Goal: Task Accomplishment & Management: Manage account settings

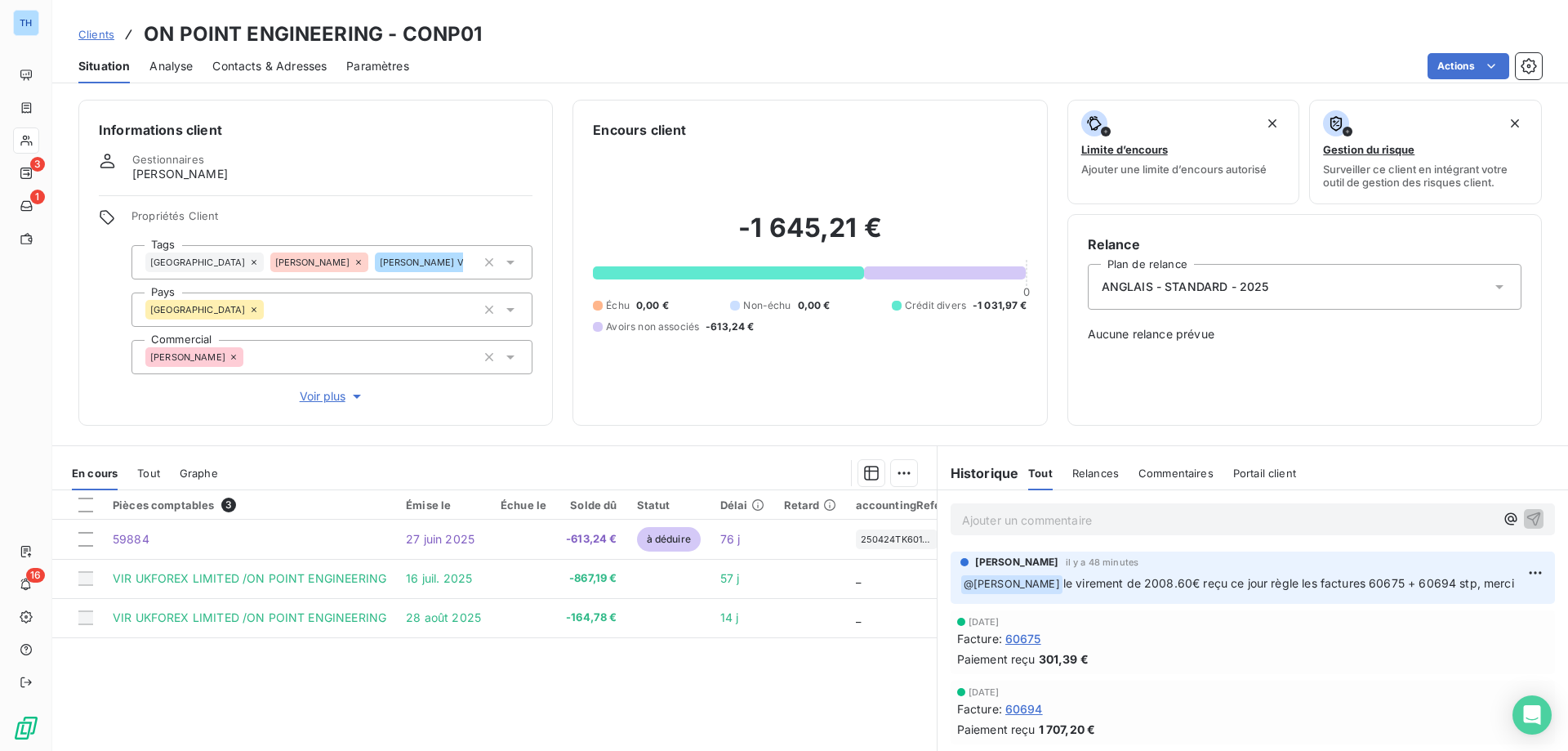
scroll to position [82, 0]
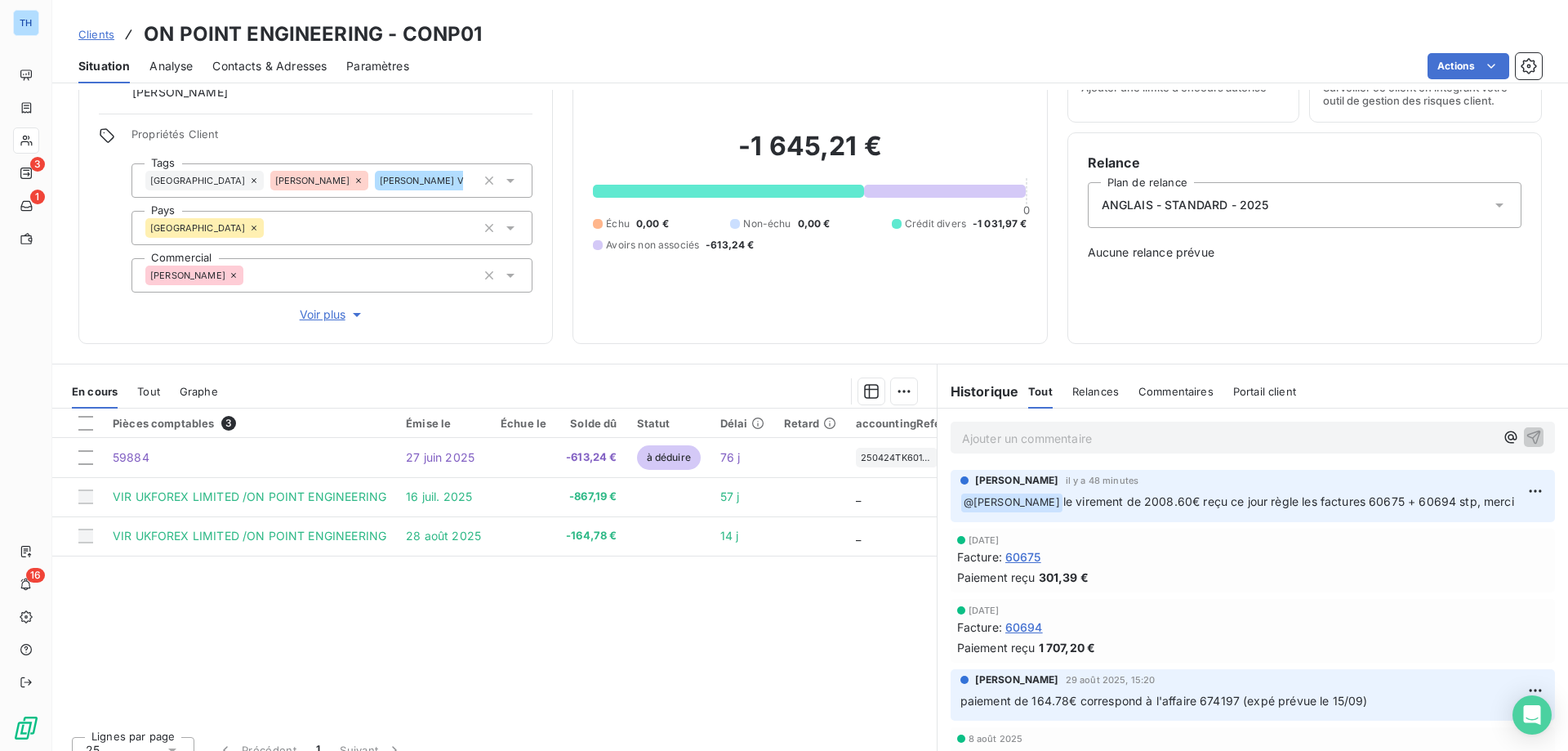
click at [100, 31] on span "Clients" at bounding box center [96, 33] width 36 height 13
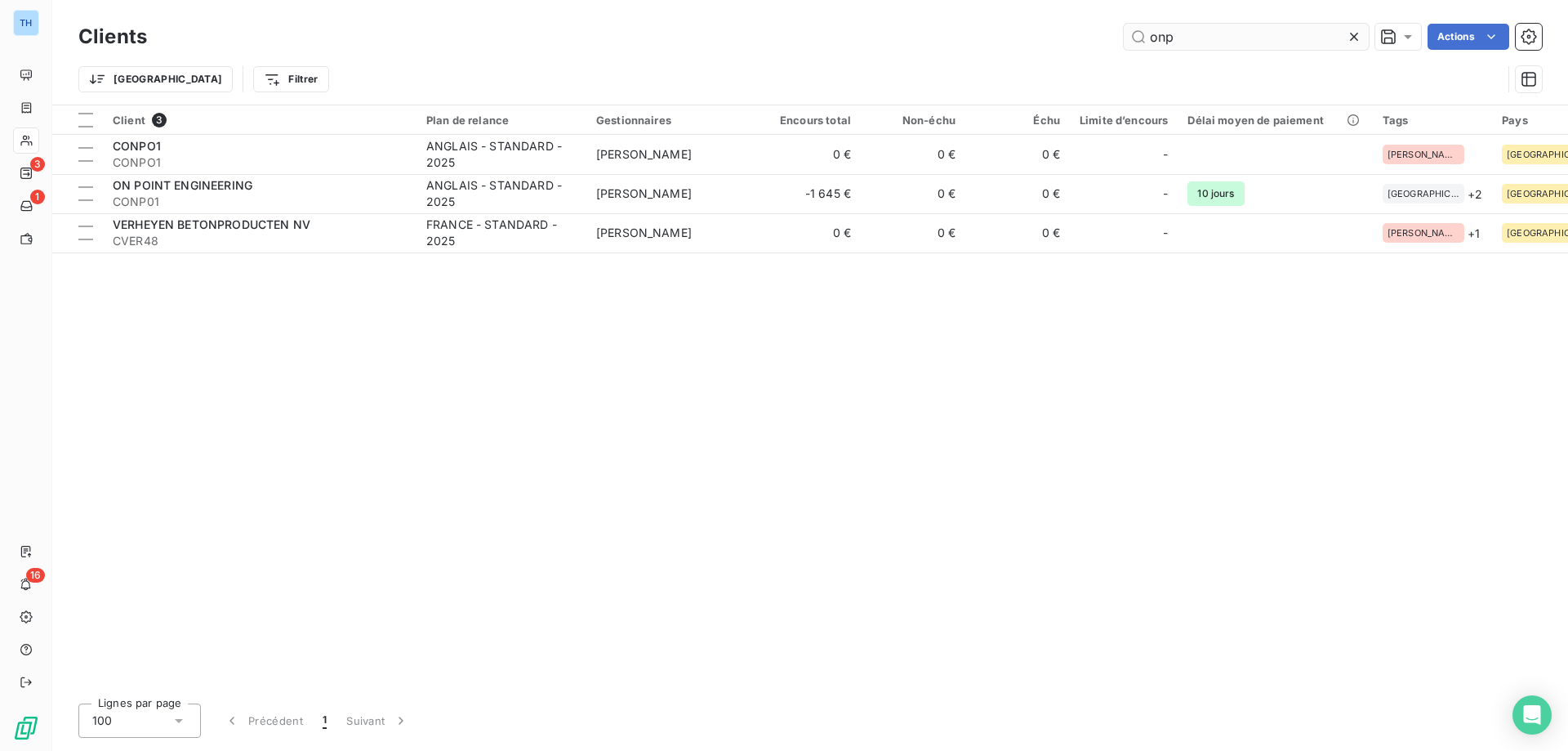
click at [1182, 34] on input "onp" at bounding box center [1246, 37] width 245 height 26
click at [1181, 34] on input "onp" at bounding box center [1246, 37] width 245 height 26
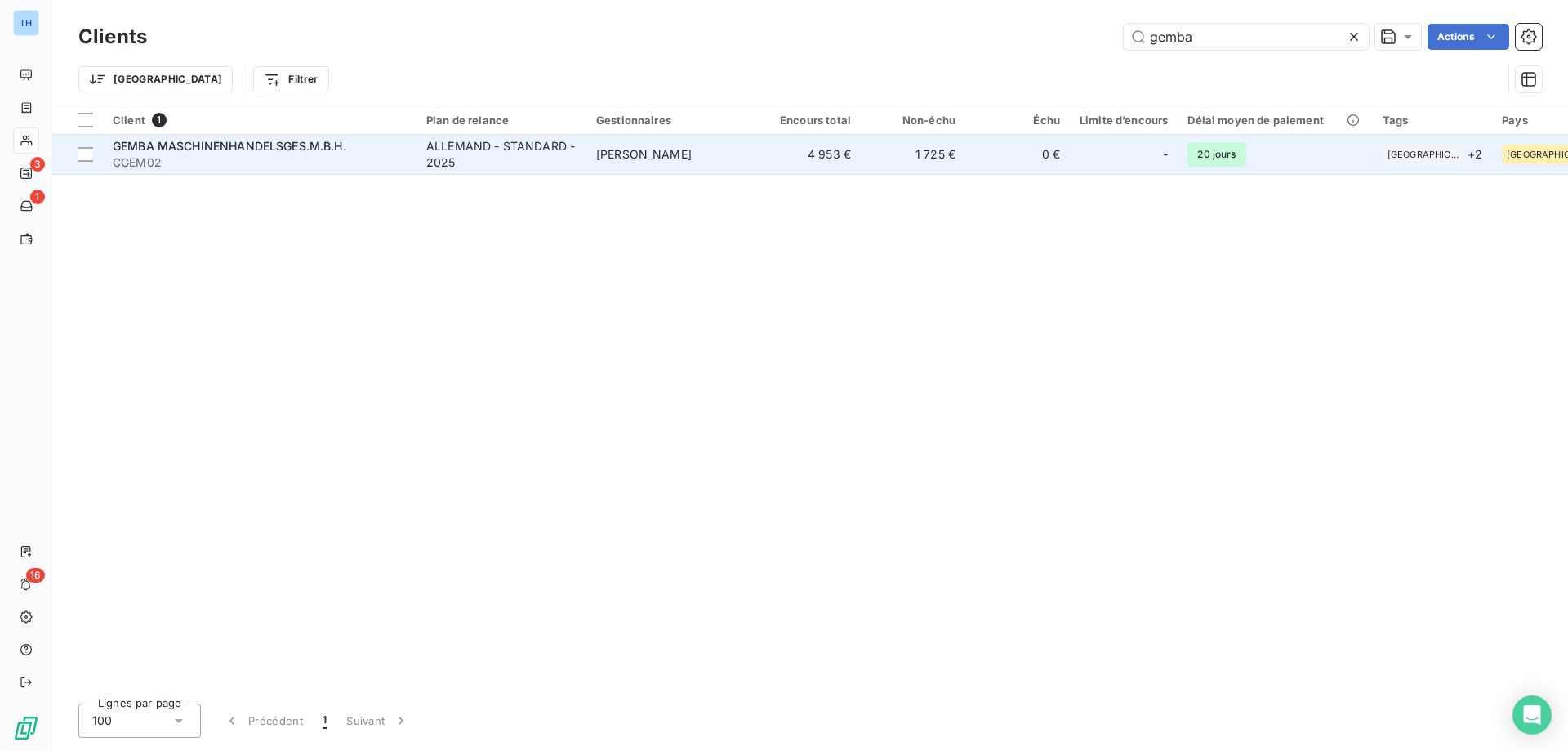
type input "gemba"
click at [462, 173] on td "ALLEMAND - STANDARD - 2025" at bounding box center [501, 154] width 170 height 39
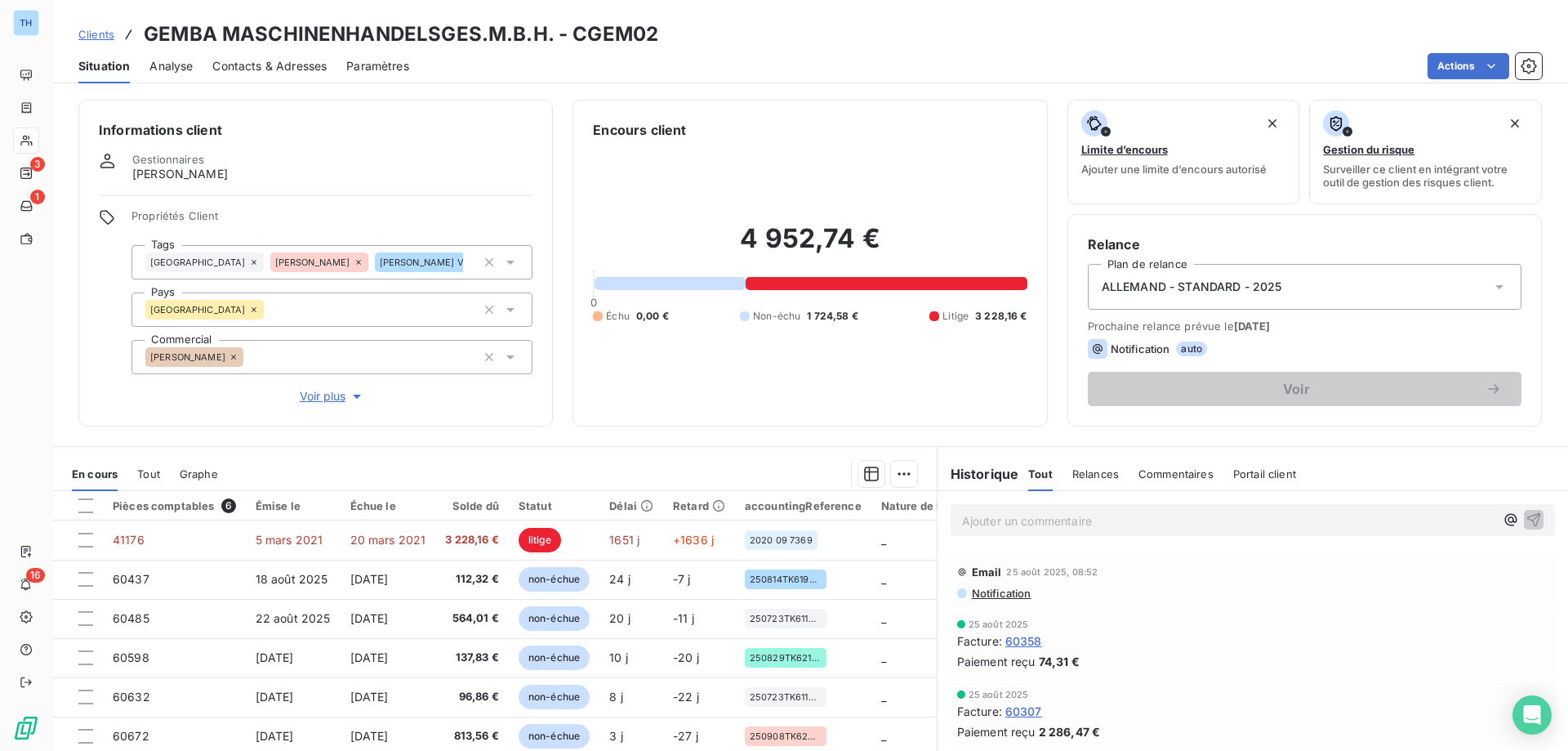
scroll to position [104, 0]
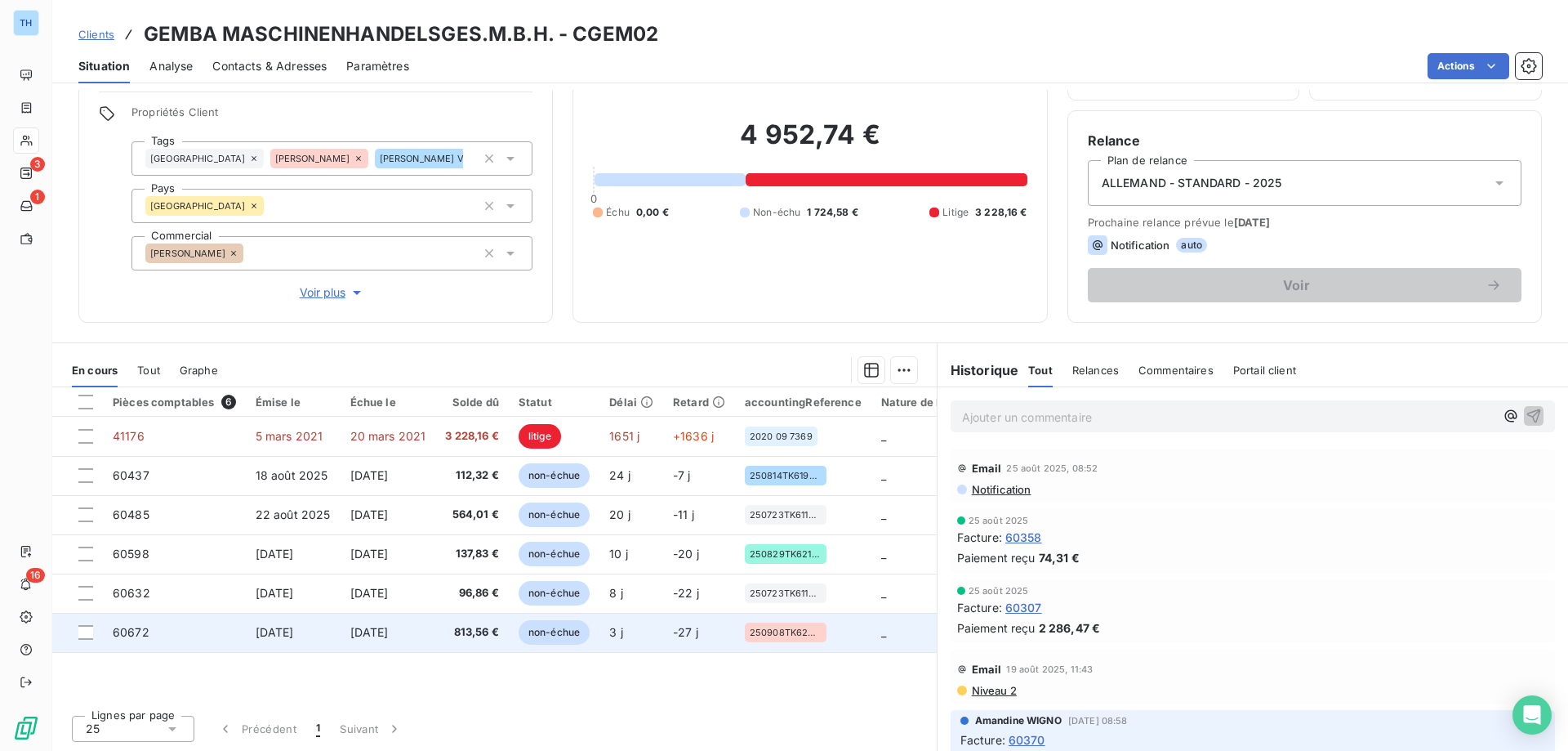
click at [443, 622] on td "813,56 €" at bounding box center [472, 633] width 74 height 39
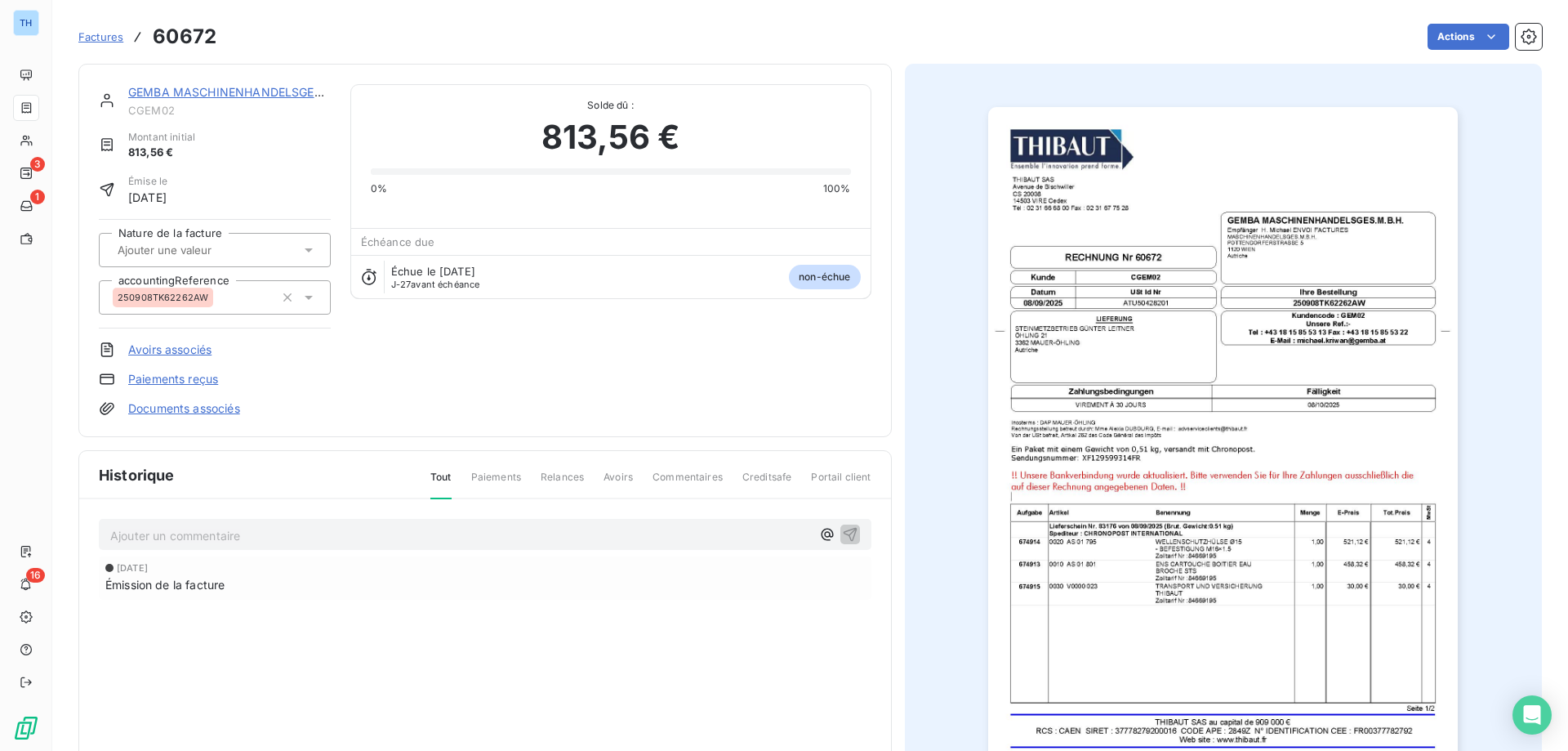
click at [1058, 251] on img "button" at bounding box center [1222, 439] width 469 height 665
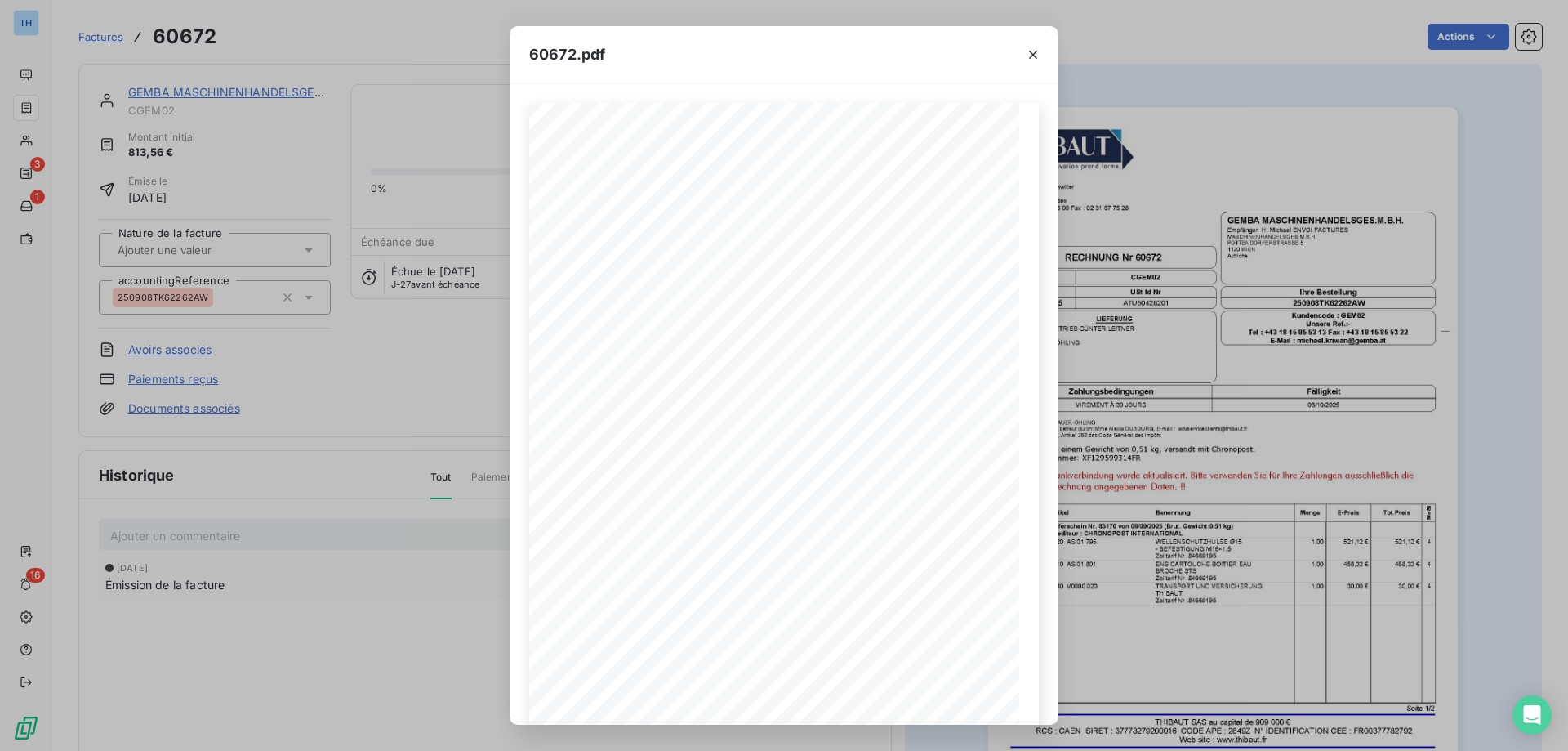
drag, startPoint x: 1036, startPoint y: 52, endPoint x: 880, endPoint y: 76, distance: 157.8
click at [1036, 52] on icon "button" at bounding box center [1033, 54] width 16 height 16
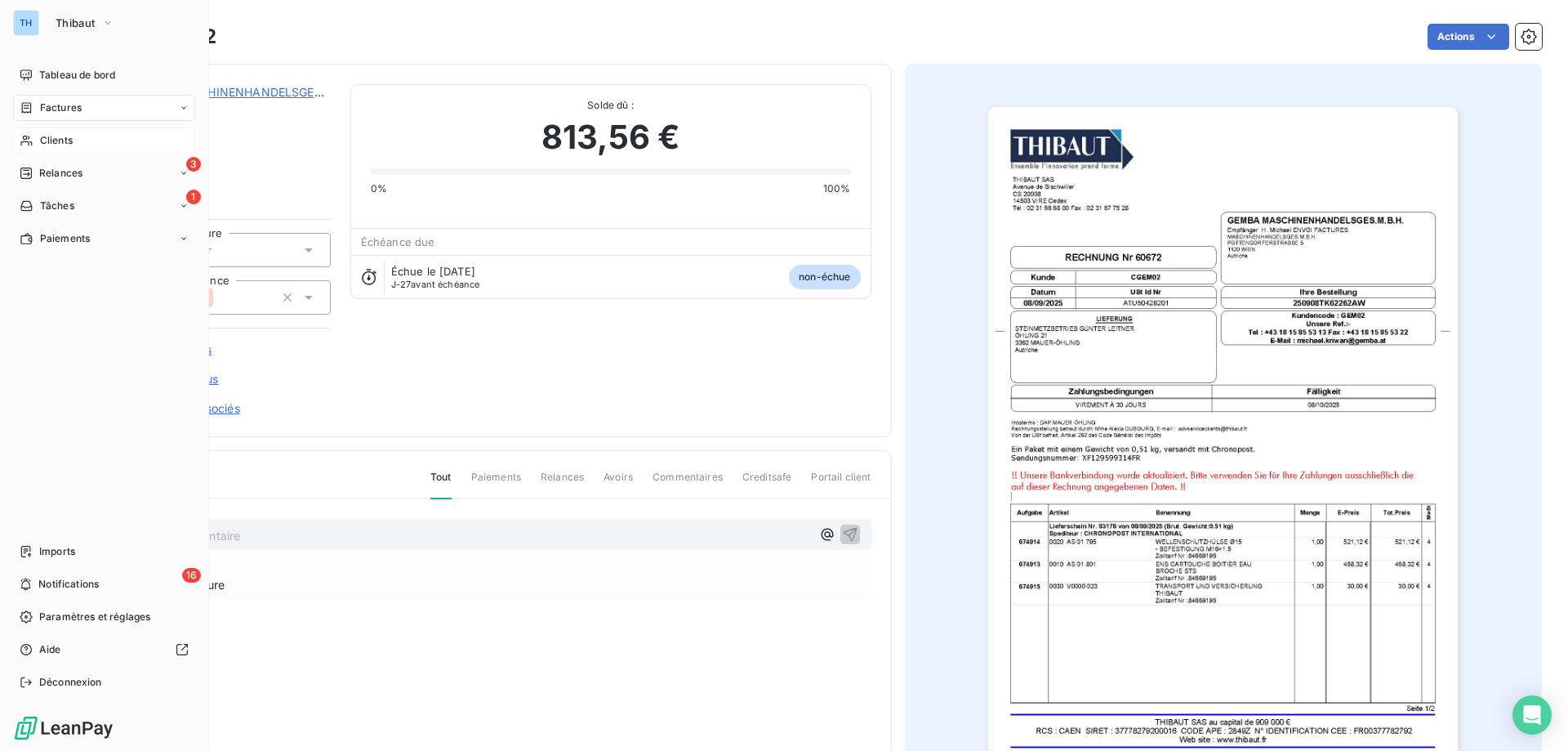
drag, startPoint x: 29, startPoint y: 143, endPoint x: 80, endPoint y: 143, distance: 51.0
click at [29, 143] on icon at bounding box center [27, 140] width 14 height 13
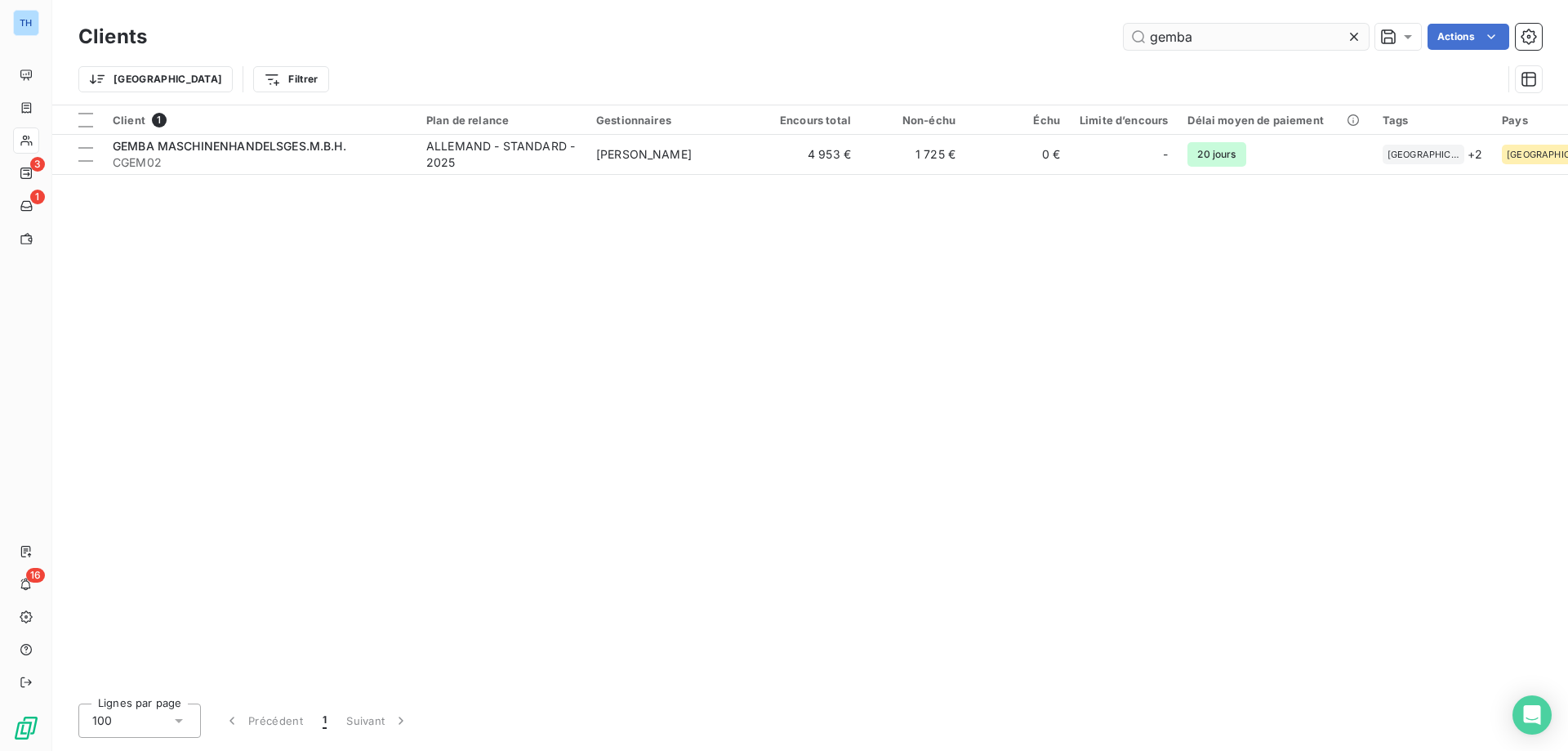
click at [1213, 39] on input "gemba" at bounding box center [1246, 37] width 245 height 26
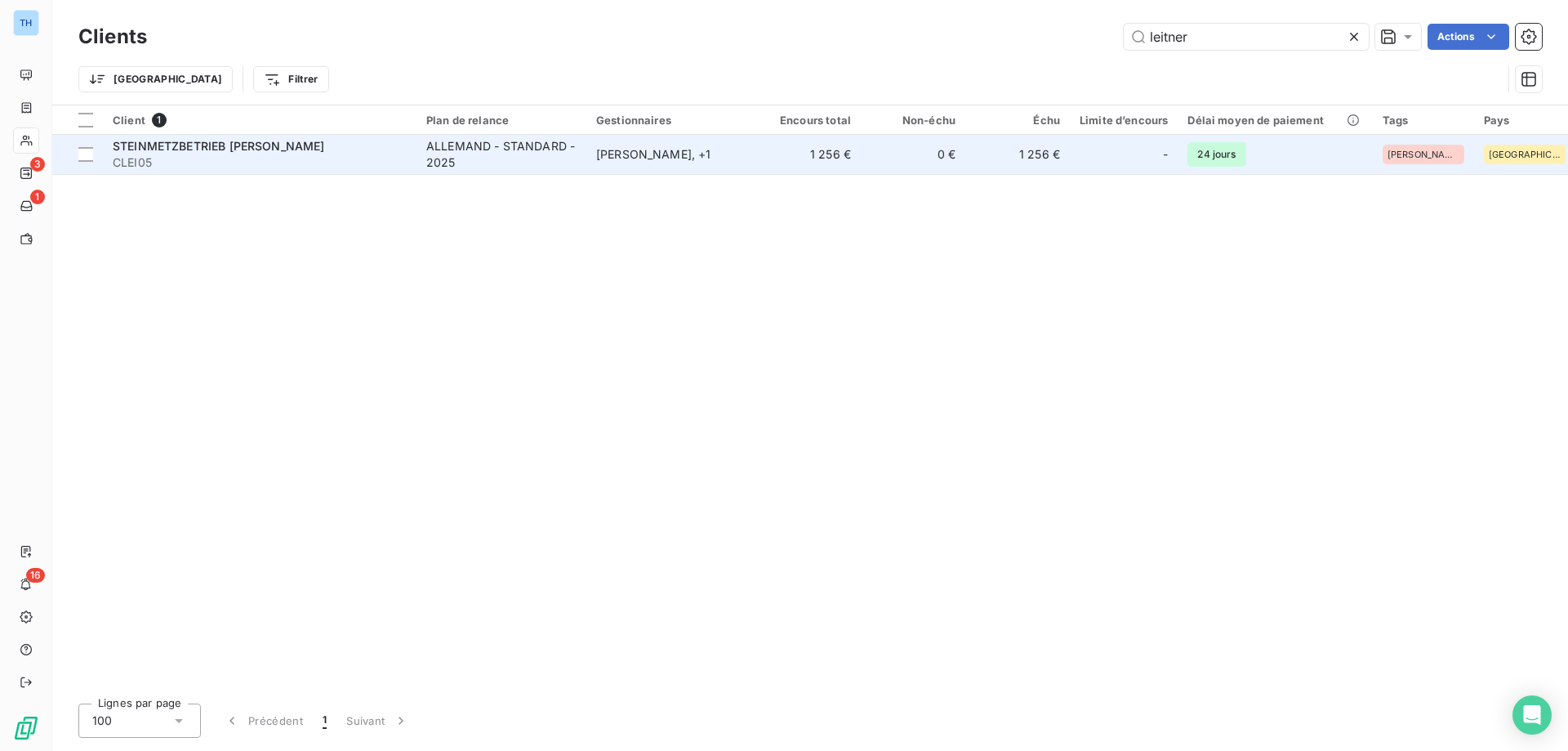
type input "leitner"
click at [372, 160] on span "CLEI05" at bounding box center [259, 162] width 294 height 16
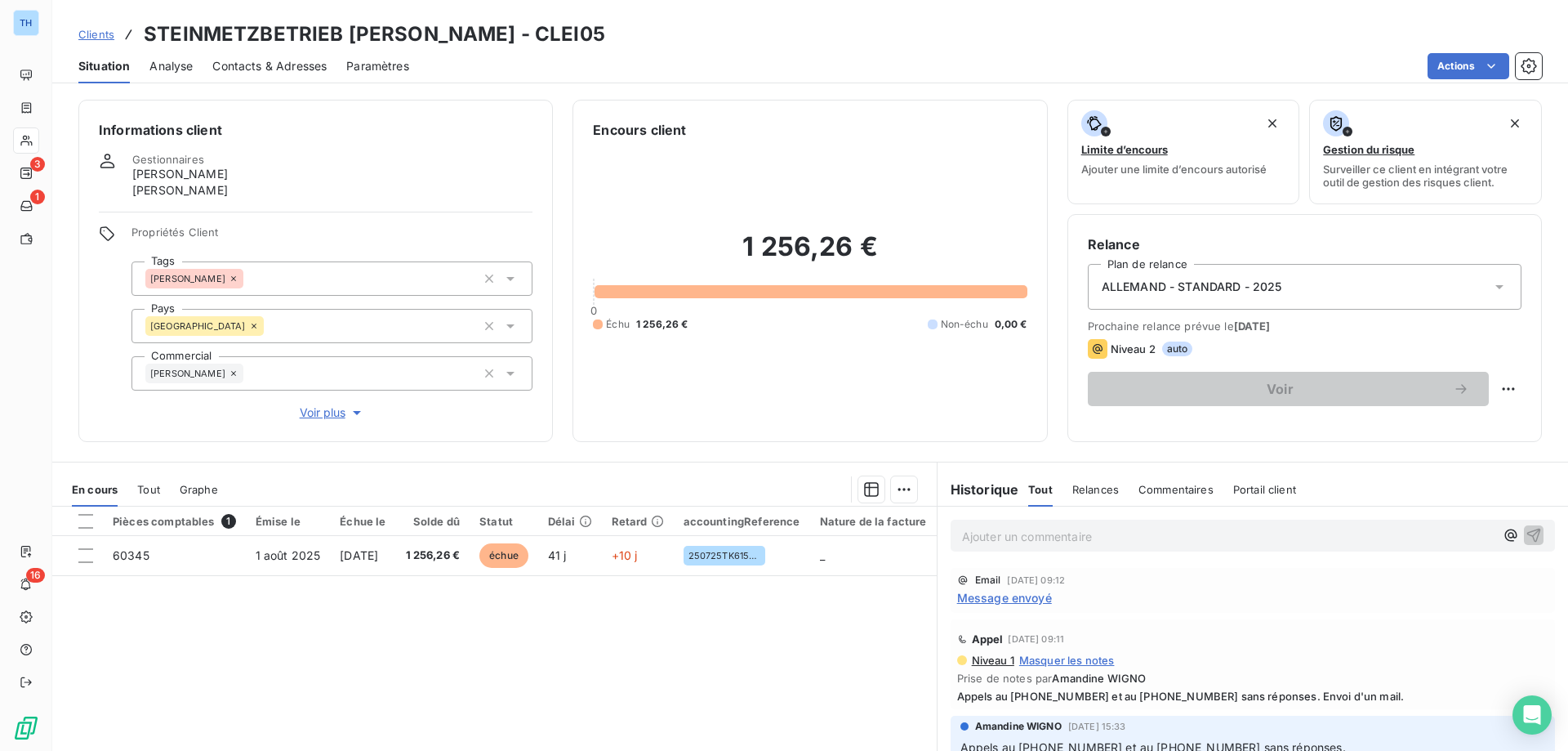
click at [98, 34] on span "Clients" at bounding box center [96, 33] width 36 height 13
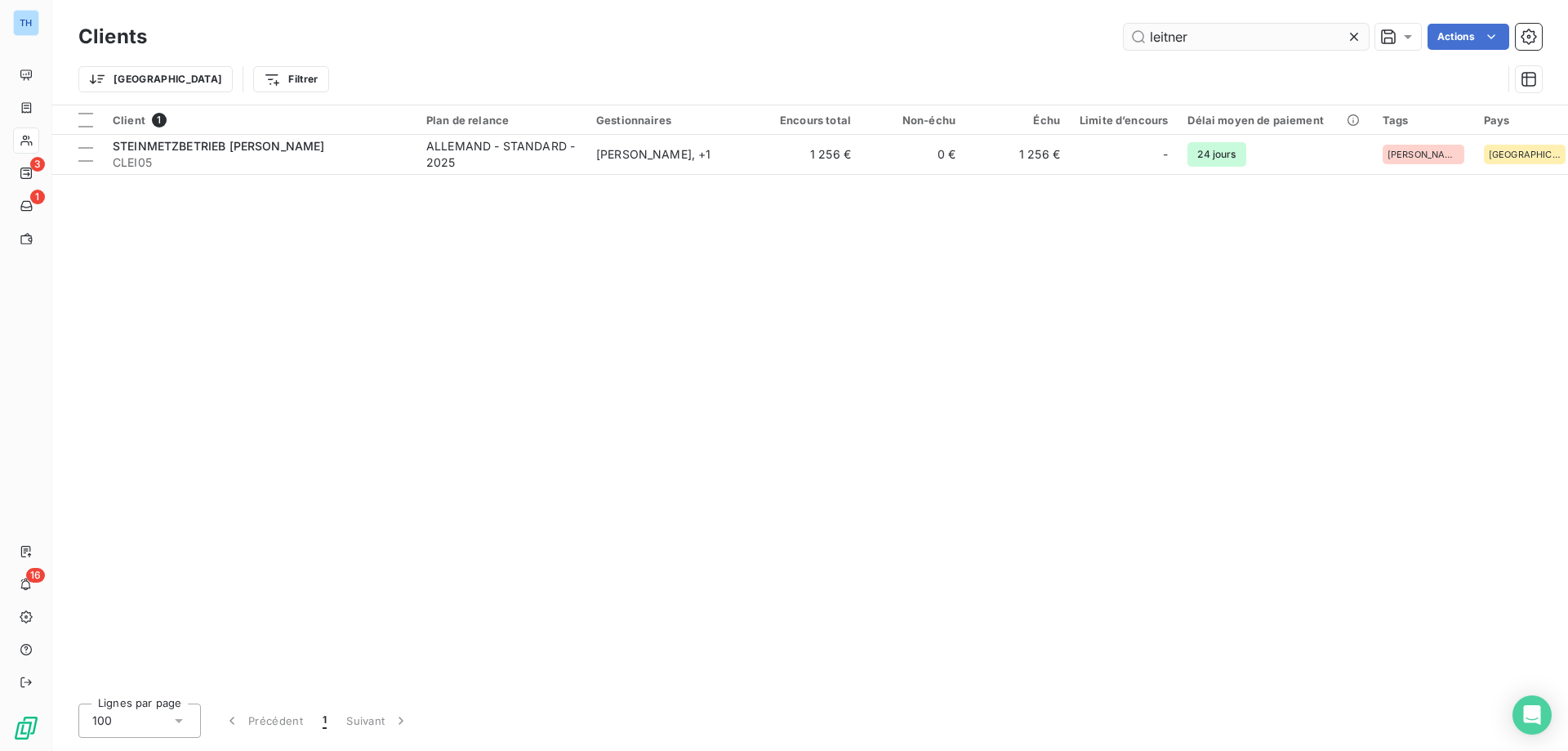
click at [1196, 42] on input "leitner" at bounding box center [1246, 37] width 245 height 26
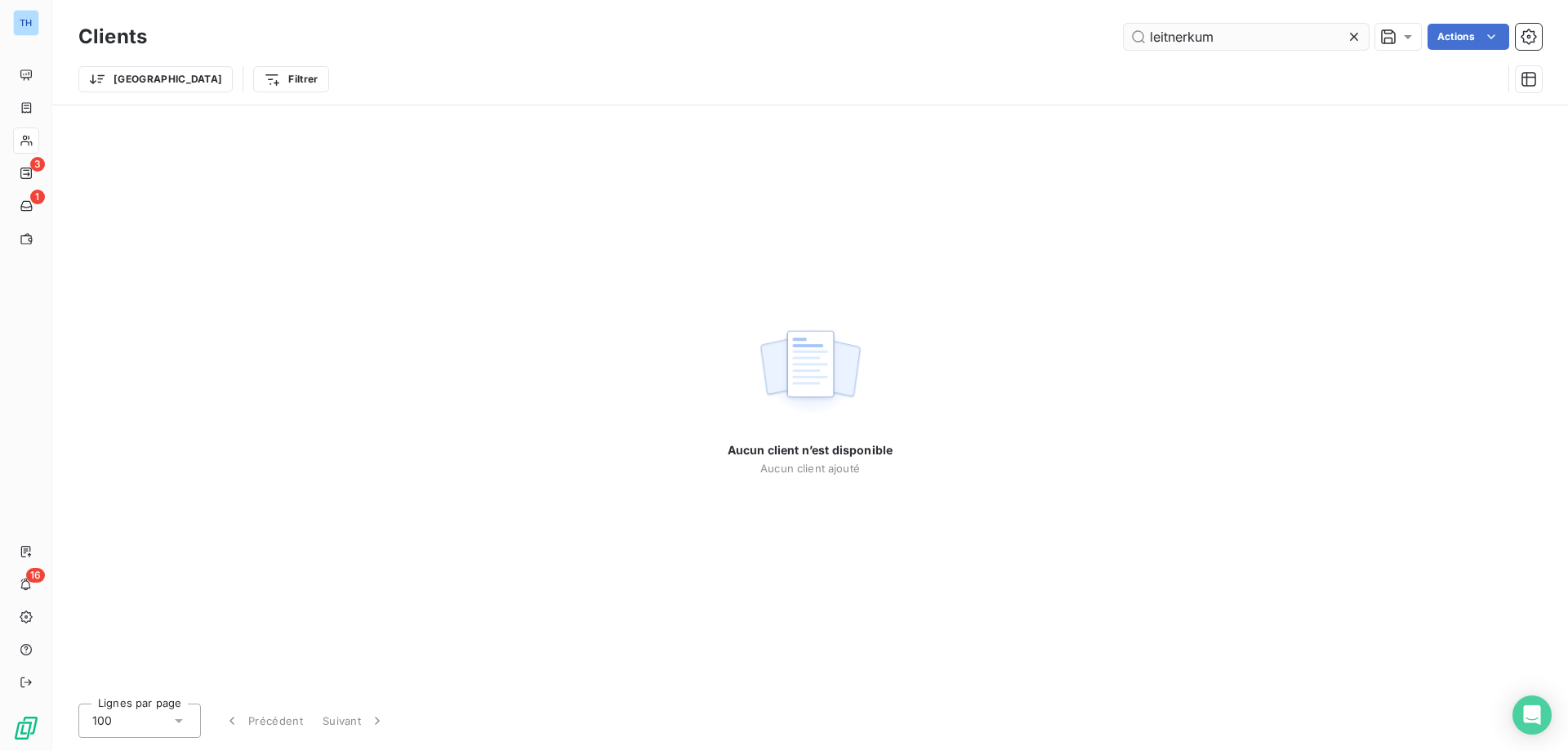
click at [1226, 40] on input "leitnerkum" at bounding box center [1246, 37] width 245 height 26
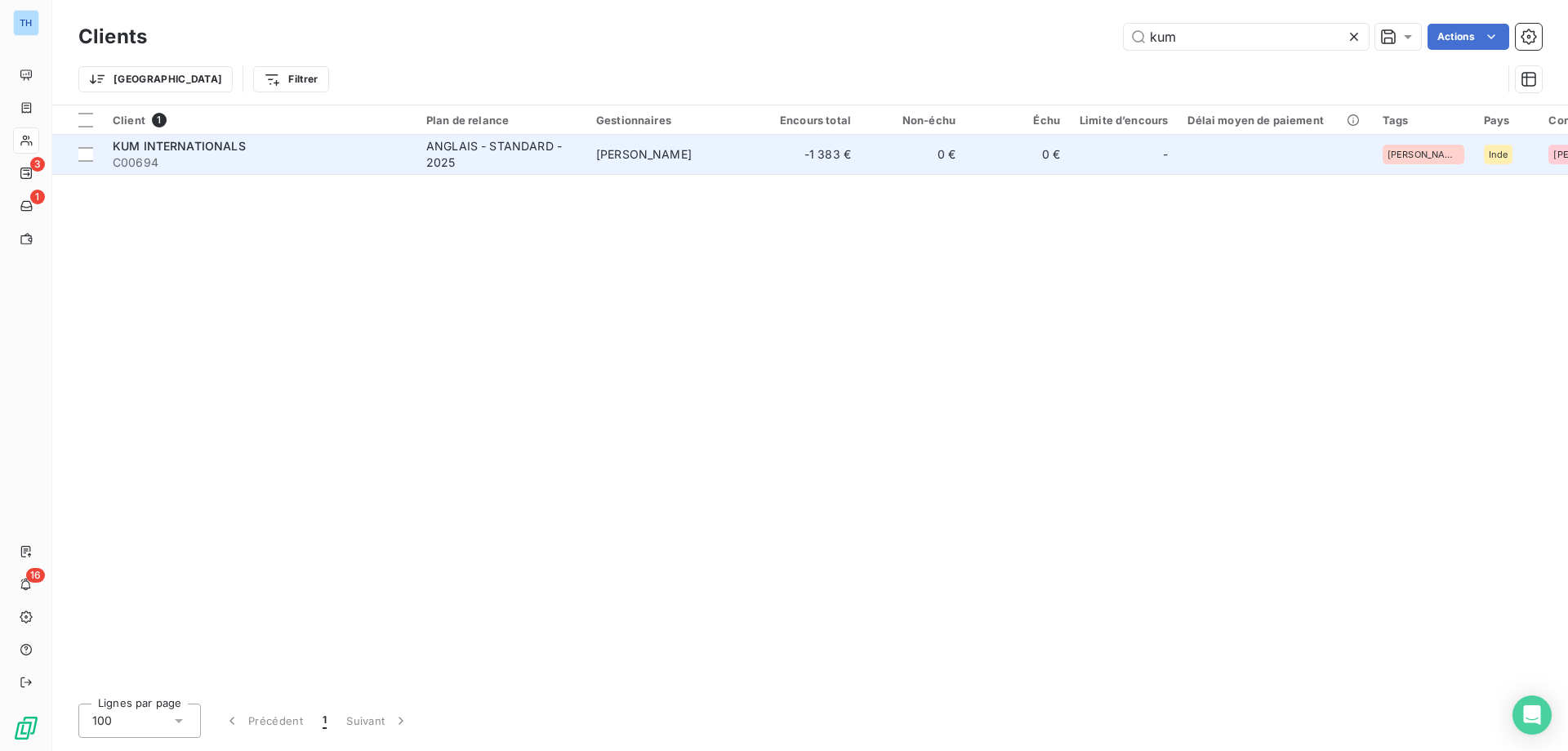
type input "kum"
click at [586, 145] on td "[PERSON_NAME]" at bounding box center [671, 154] width 170 height 39
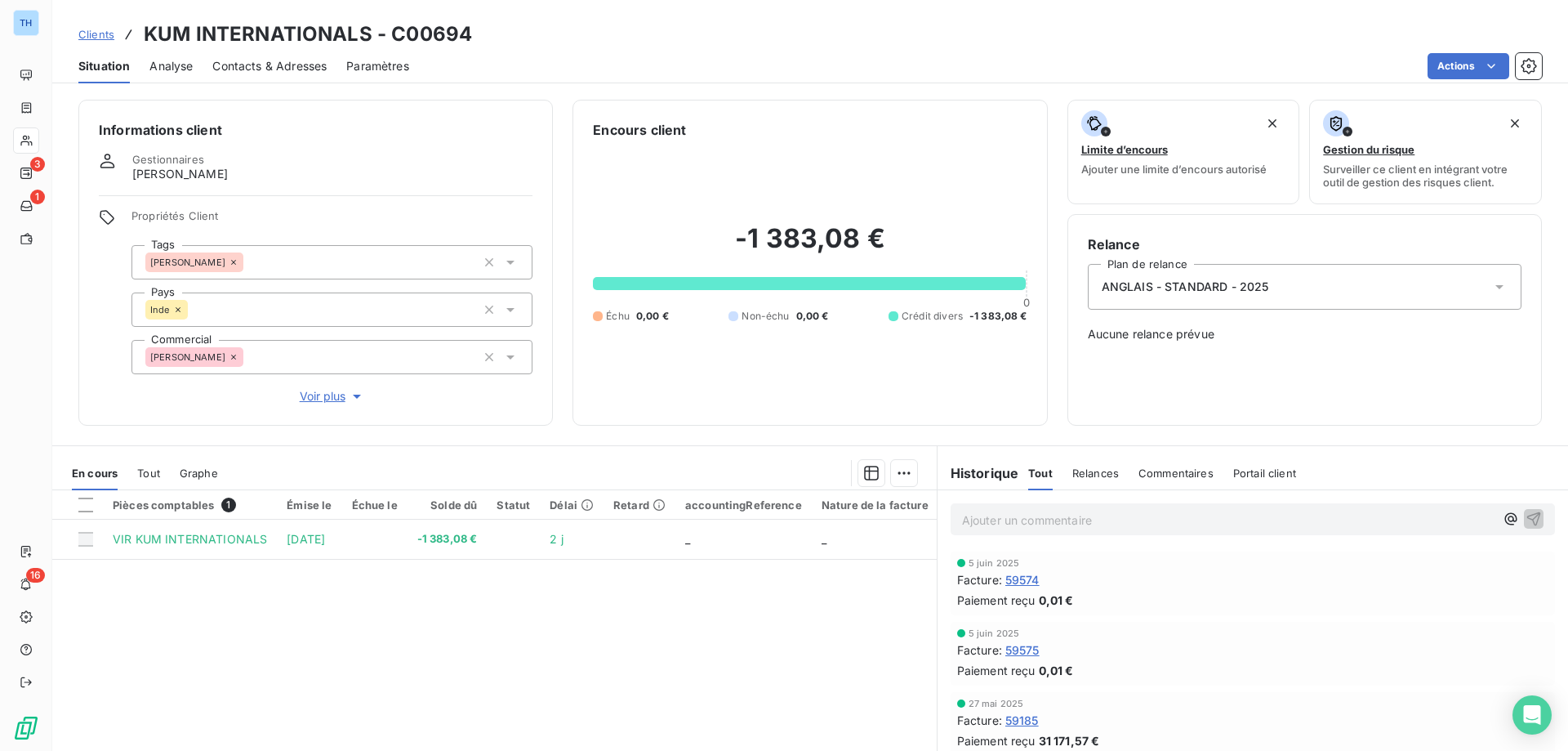
scroll to position [82, 0]
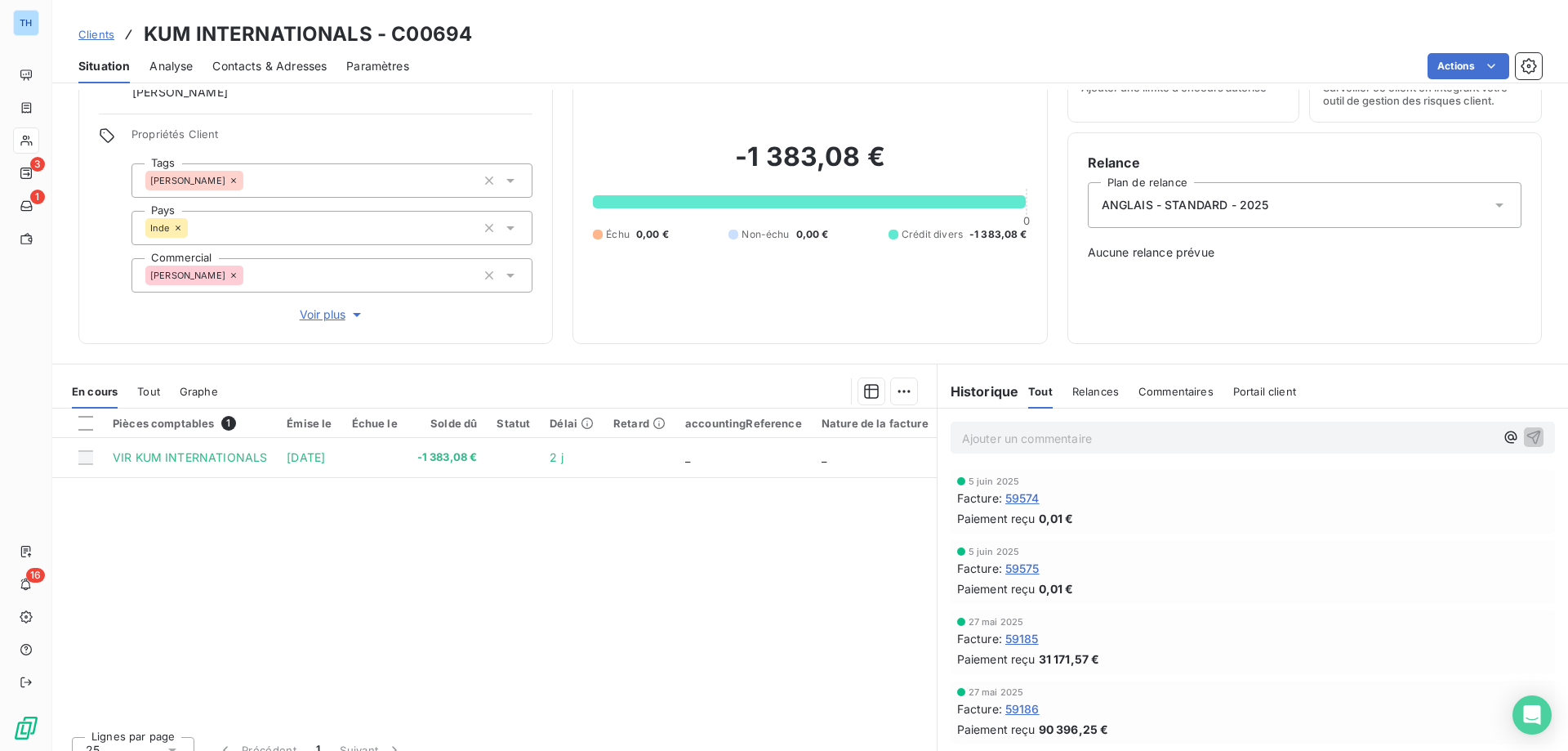
click at [1021, 439] on p "Ajouter un commentaire ﻿" at bounding box center [1227, 439] width 533 height 21
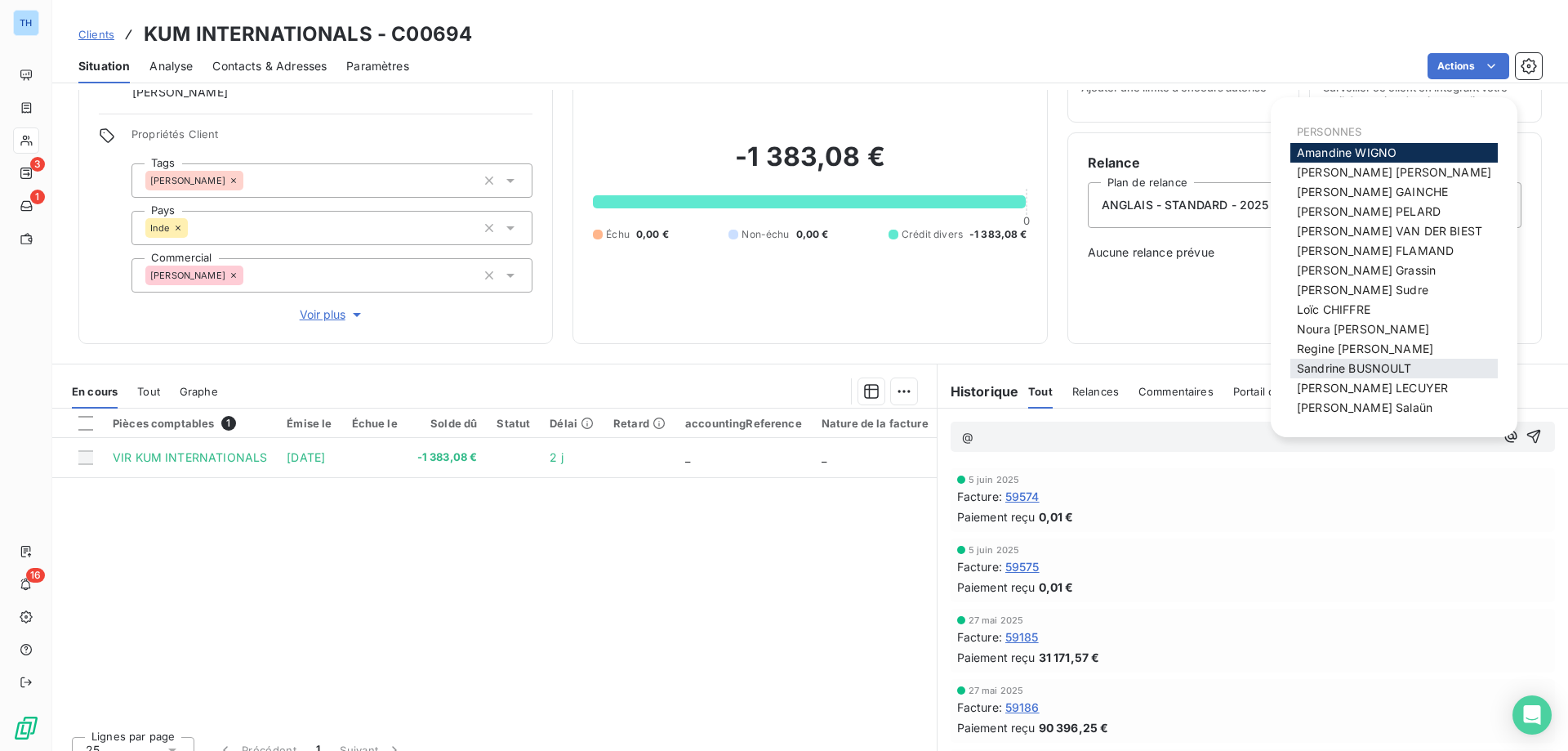
click at [1369, 367] on span "[PERSON_NAME]" at bounding box center [1354, 368] width 115 height 14
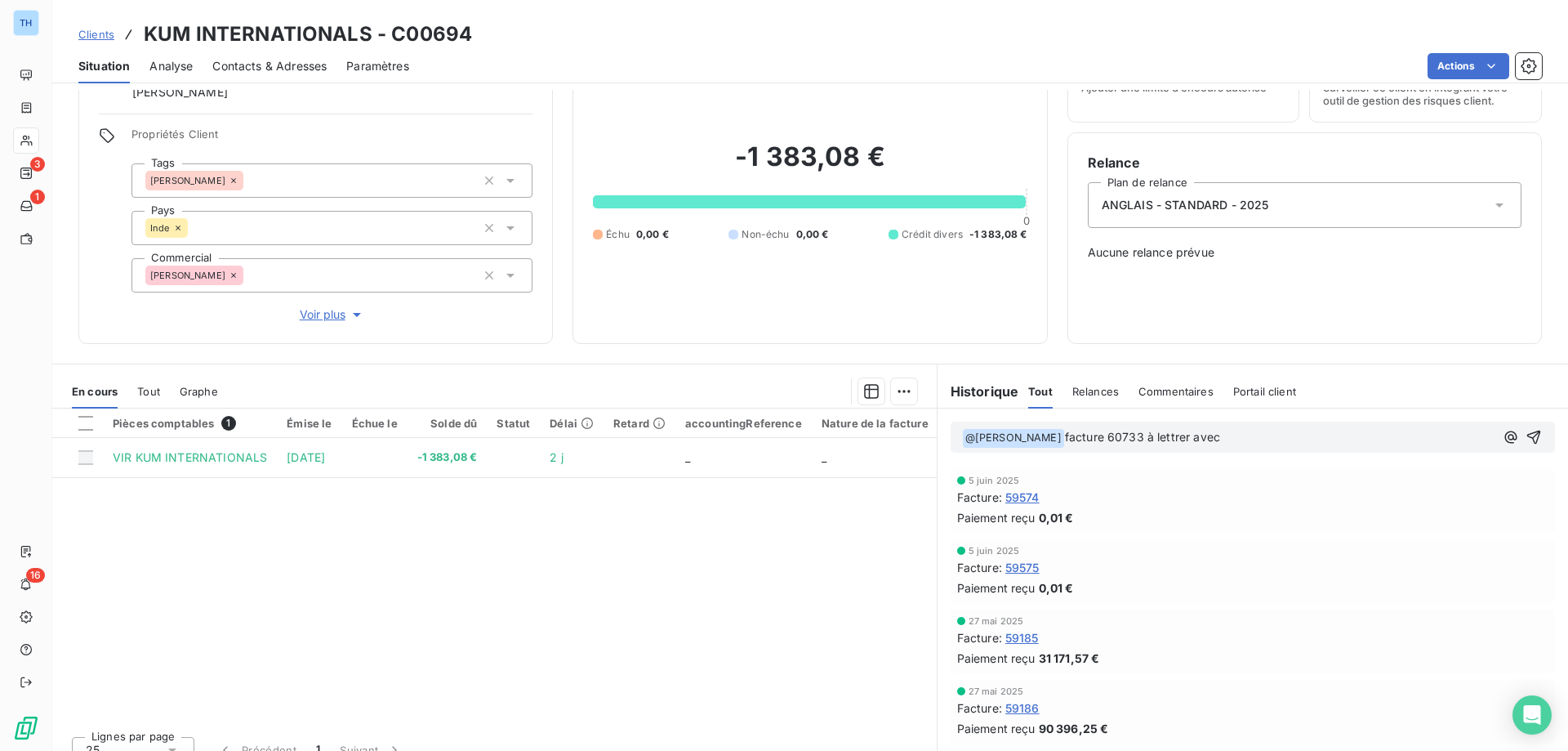
click at [1260, 441] on p "﻿ @ [PERSON_NAME] ﻿ facture 60733 à lettrer avec" at bounding box center [1227, 438] width 533 height 20
